Goal: Task Accomplishment & Management: Manage account settings

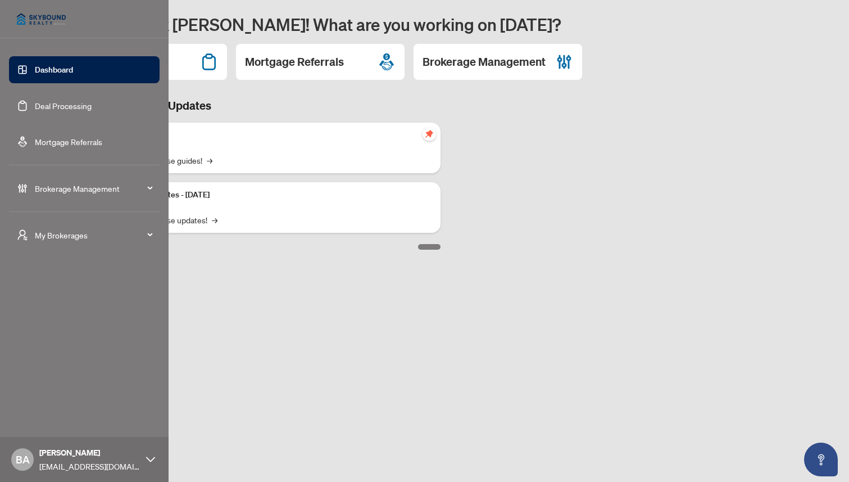
click at [67, 186] on span "Brokerage Management" at bounding box center [93, 188] width 117 height 12
click at [56, 335] on link "Agent Types & Profile Templates" at bounding box center [81, 337] width 115 height 10
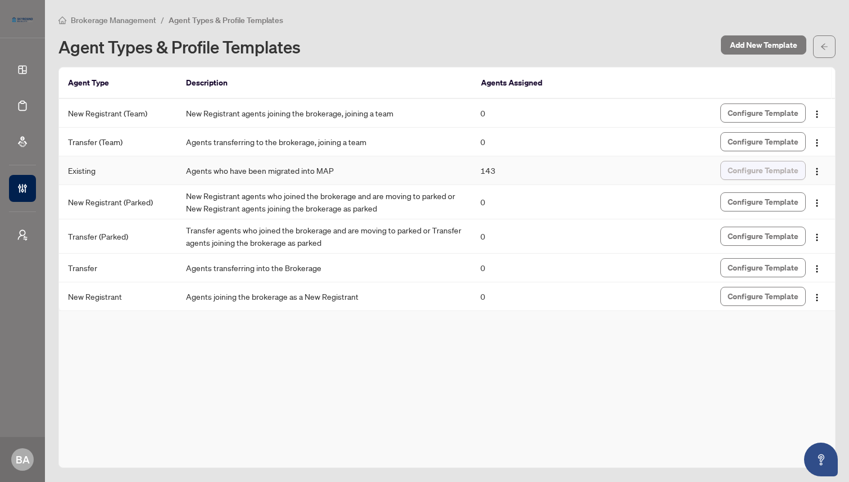
click at [761, 169] on span "Configure Template" at bounding box center [763, 170] width 71 height 18
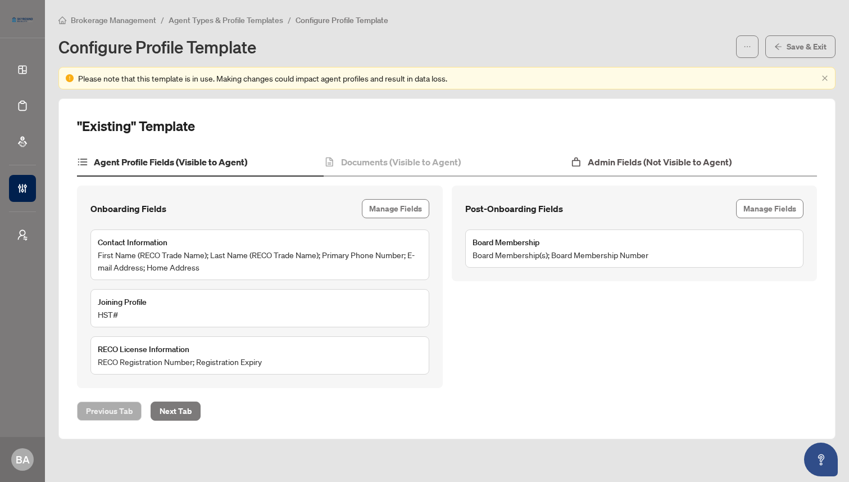
click at [668, 160] on h4 "Admin Fields (Not Visible to Agent)" at bounding box center [660, 161] width 144 height 13
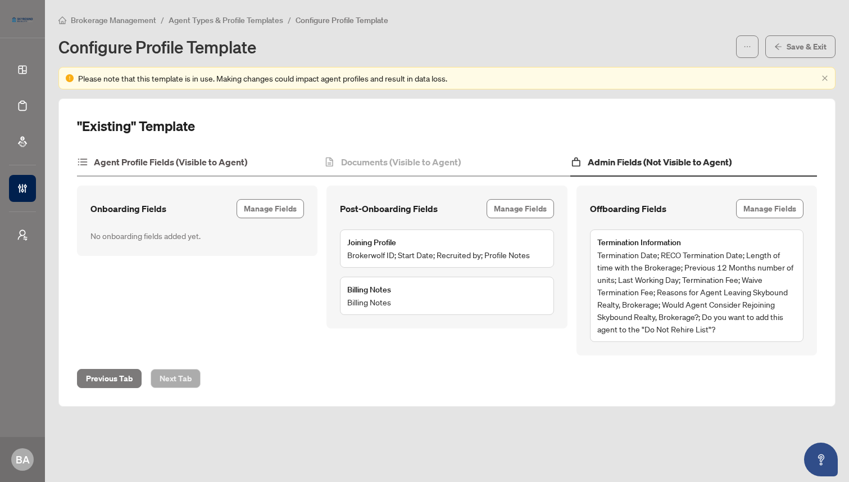
click at [189, 161] on h4 "Agent Profile Fields (Visible to Agent)" at bounding box center [170, 161] width 153 height 13
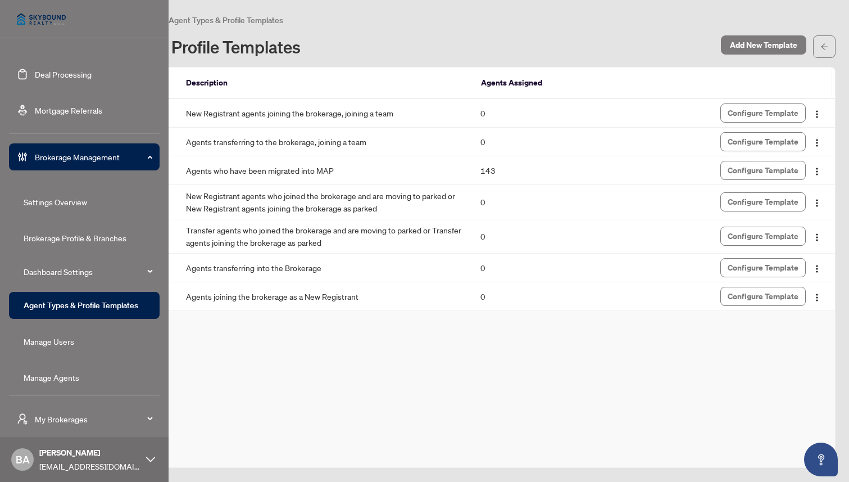
scroll to position [37, 0]
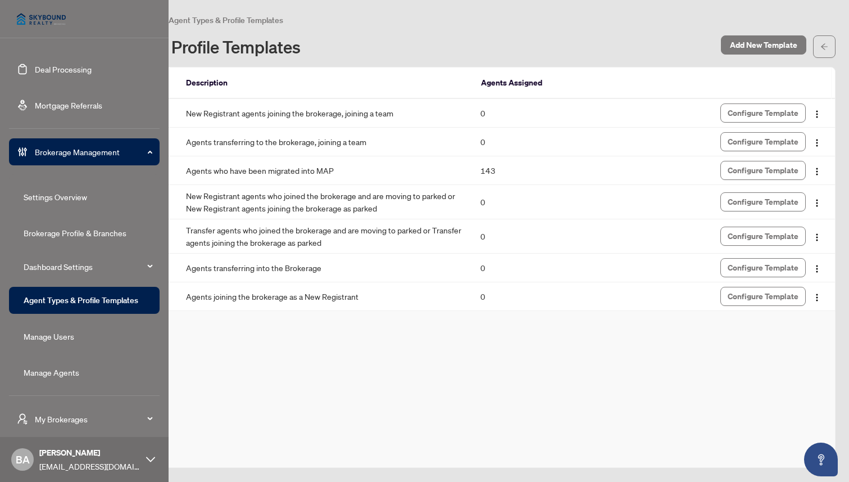
click at [58, 372] on link "Manage Agents" at bounding box center [52, 372] width 56 height 10
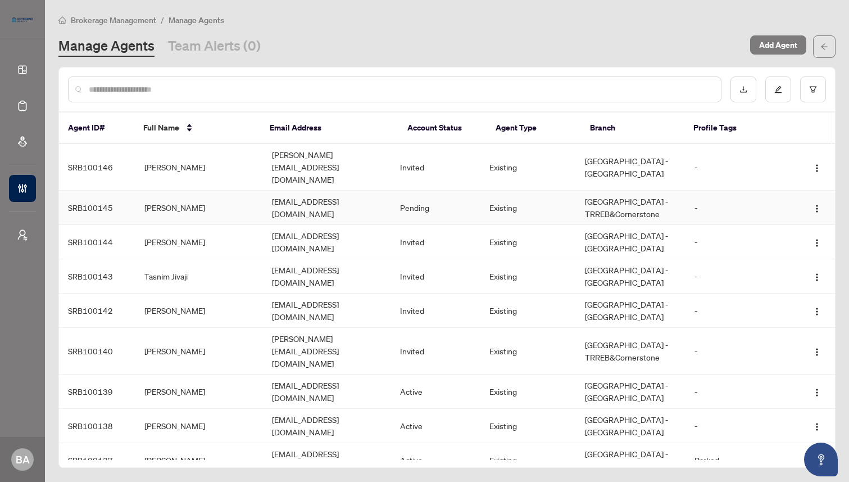
click at [228, 191] on td "[PERSON_NAME]" at bounding box center [199, 208] width 128 height 34
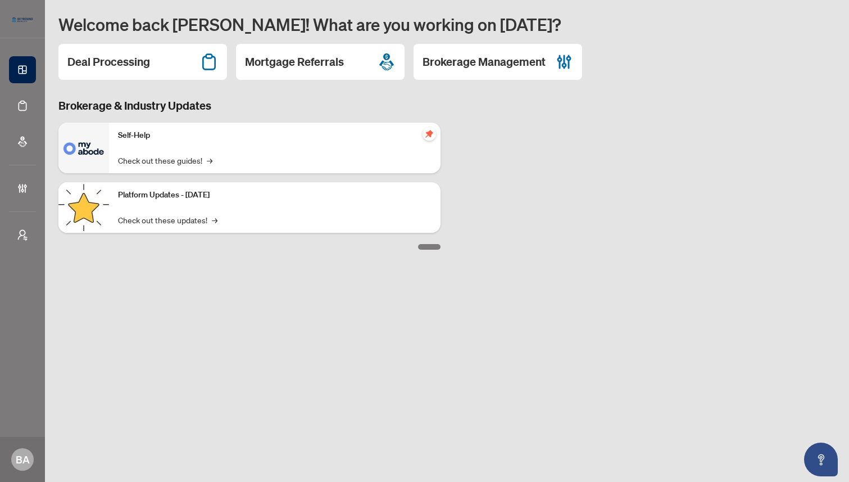
click at [326, 104] on h3 "Brokerage & Industry Updates" at bounding box center [249, 106] width 382 height 16
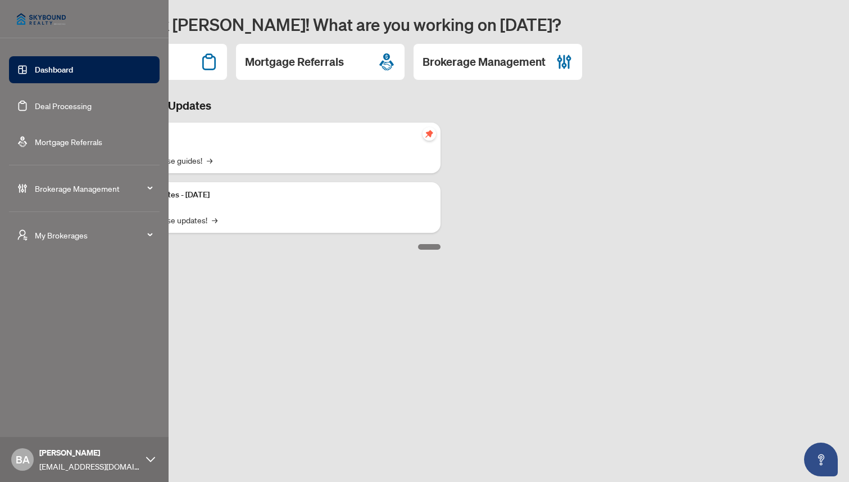
click at [62, 185] on span "Brokerage Management" at bounding box center [93, 188] width 117 height 12
click at [65, 184] on span "Brokerage Management" at bounding box center [93, 188] width 117 height 12
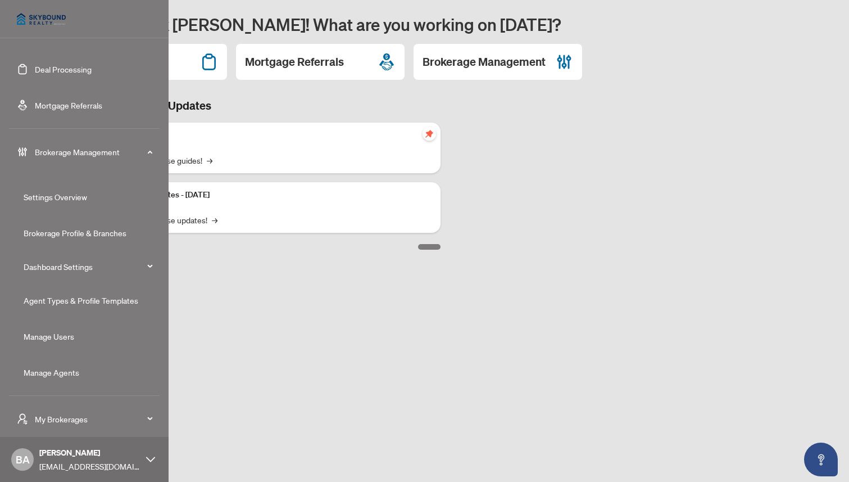
click at [58, 375] on link "Manage Agents" at bounding box center [52, 372] width 56 height 10
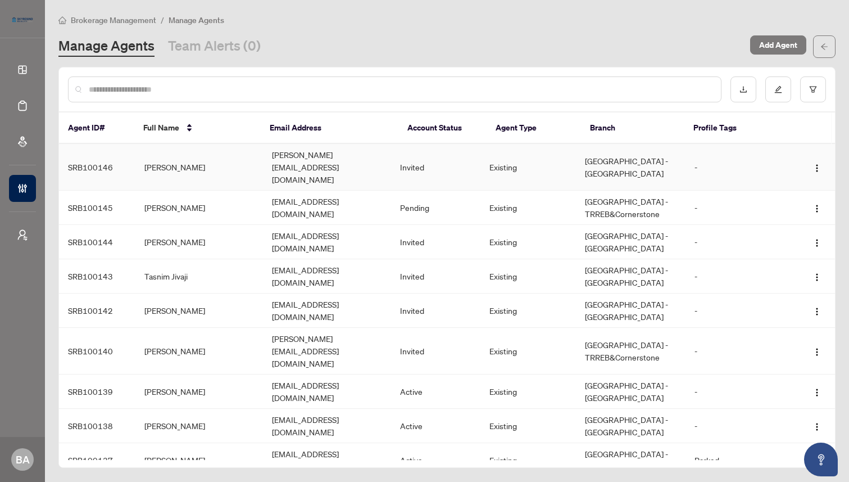
click at [218, 156] on td "[PERSON_NAME]" at bounding box center [199, 167] width 128 height 47
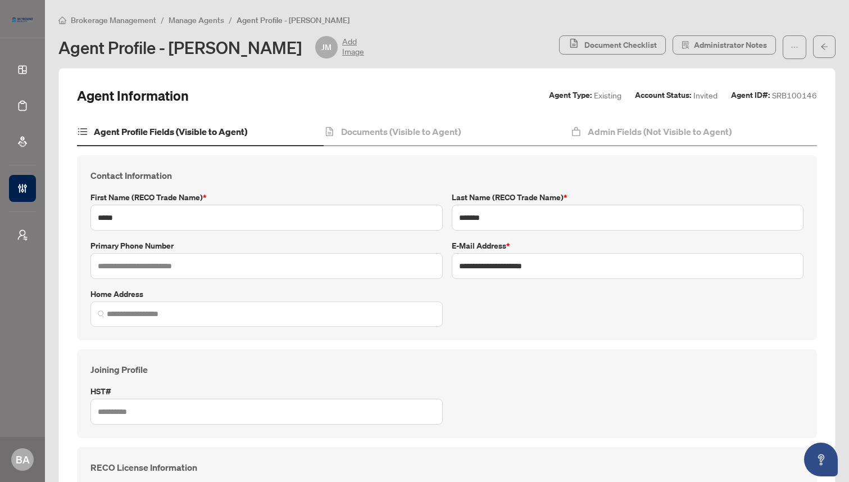
scroll to position [18, 0]
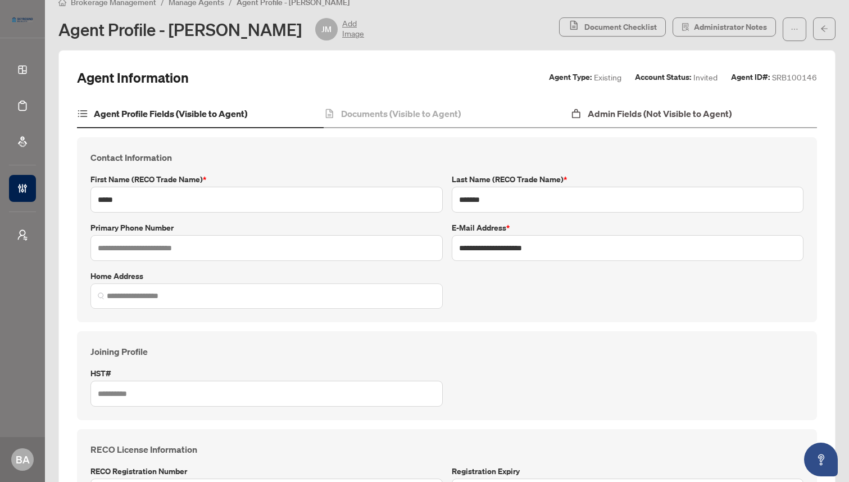
click at [631, 117] on h4 "Admin Fields (Not Visible to Agent)" at bounding box center [660, 113] width 144 height 13
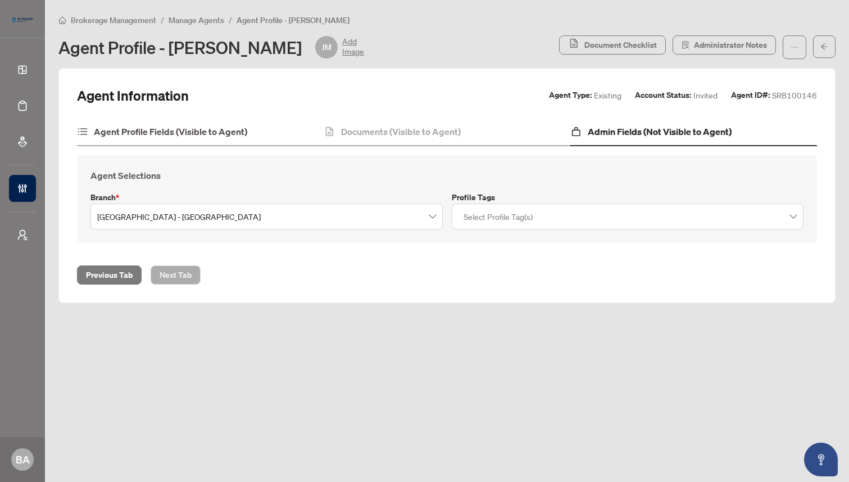
click at [234, 130] on h4 "Agent Profile Fields (Visible to Agent)" at bounding box center [170, 131] width 153 height 13
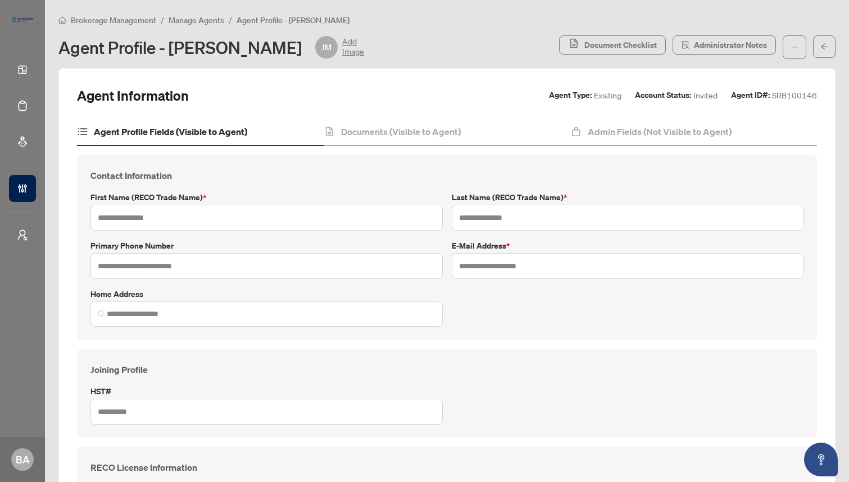
type input "*****"
type input "*******"
type input "**********"
click at [202, 20] on span "Manage Agents" at bounding box center [197, 20] width 56 height 10
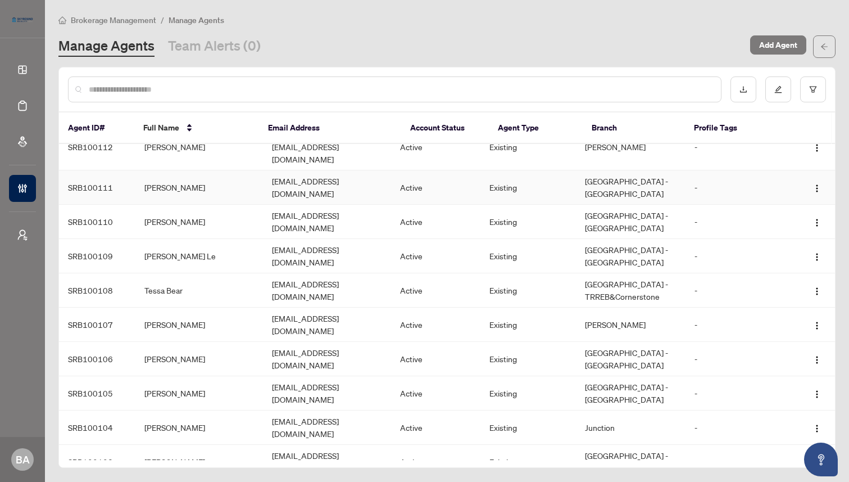
scroll to position [1357, 0]
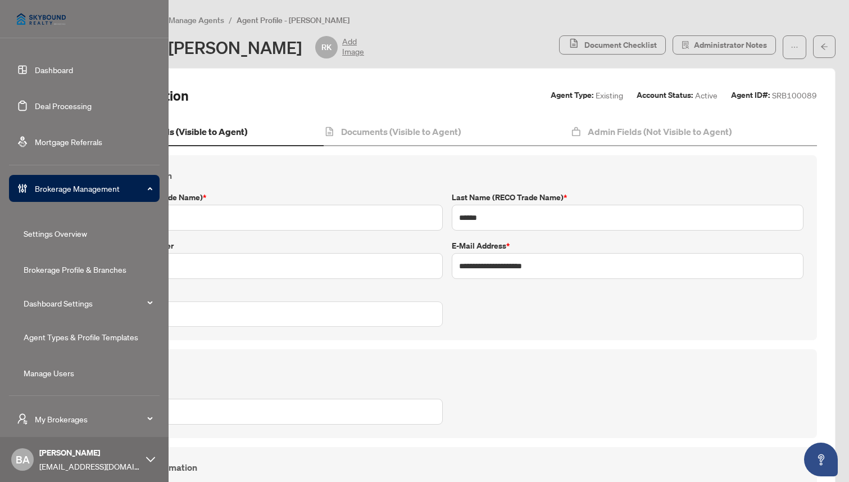
click at [62, 190] on span "Brokerage Management" at bounding box center [93, 188] width 117 height 12
click at [55, 334] on link "Agent Types & Profile Templates" at bounding box center [81, 337] width 115 height 10
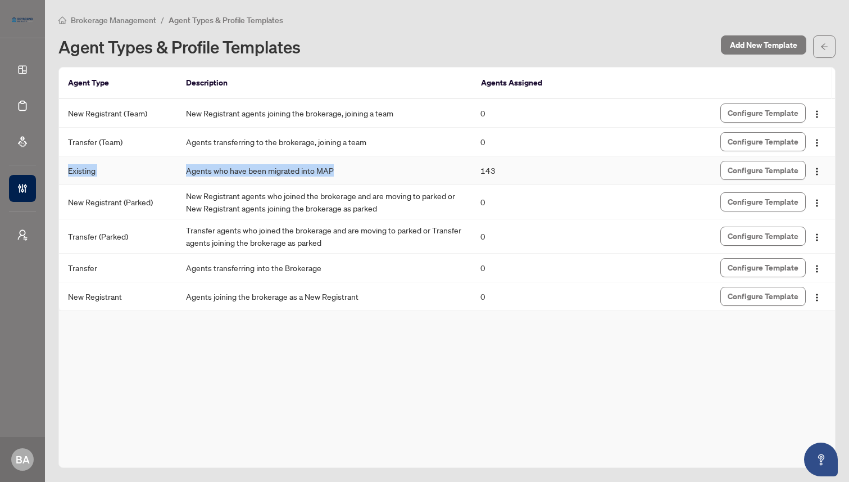
drag, startPoint x: 69, startPoint y: 168, endPoint x: 363, endPoint y: 169, distance: 294.5
click at [363, 169] on tr "Existing Agents who have been migrated into MAP 143 Configure Template" at bounding box center [447, 170] width 776 height 29
click at [740, 172] on span "Configure Template" at bounding box center [763, 170] width 71 height 18
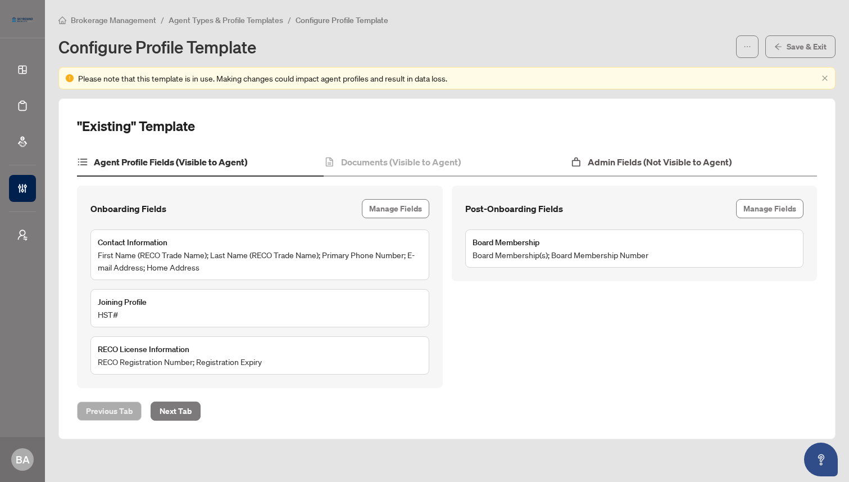
click at [640, 159] on h4 "Admin Fields (Not Visible to Agent)" at bounding box center [660, 161] width 144 height 13
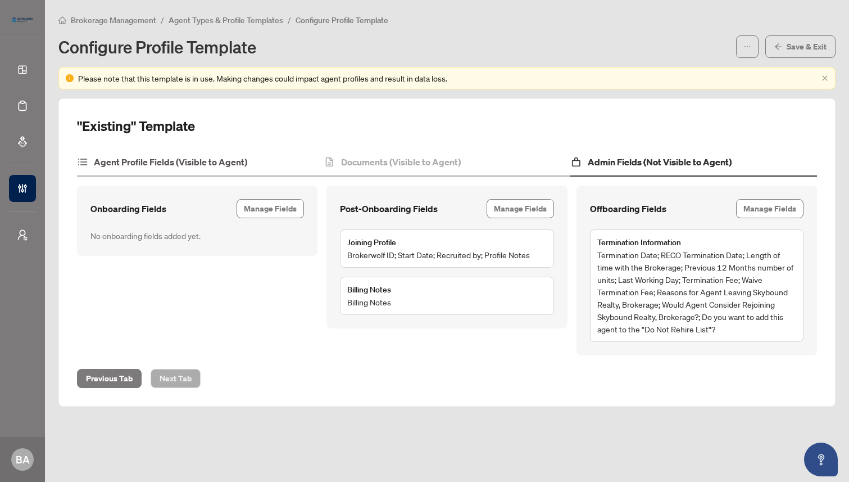
click at [205, 156] on h4 "Agent Profile Fields (Visible to Agent)" at bounding box center [170, 161] width 153 height 13
